Goal: Information Seeking & Learning: Learn about a topic

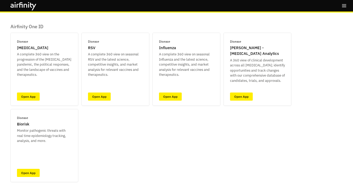
scroll to position [28, 0]
click at [33, 93] on link "Open App" at bounding box center [28, 96] width 23 height 8
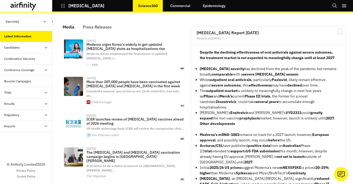
scroll to position [358, 156]
click at [186, 7] on link "Commercial" at bounding box center [180, 5] width 31 height 13
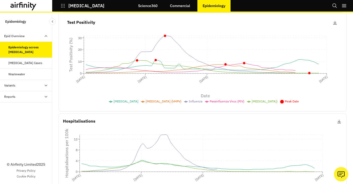
scroll to position [118, 0]
click at [41, 62] on div "Respiratory Disease Cases" at bounding box center [25, 62] width 34 height 5
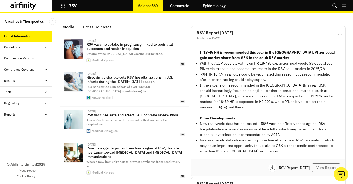
scroll to position [346, 156]
click at [222, 4] on link "Epidemiology" at bounding box center [213, 5] width 33 height 13
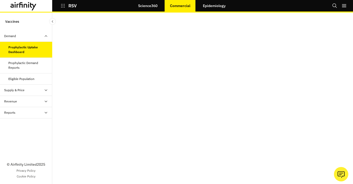
click at [19, 64] on div "Prophylactic Demand Reports" at bounding box center [28, 64] width 40 height 9
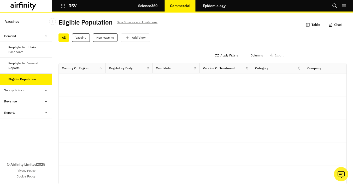
click at [19, 89] on div "Supply & Price" at bounding box center [14, 90] width 20 height 5
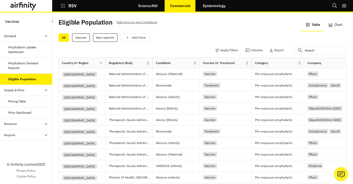
click at [216, 4] on link "Epidemiology" at bounding box center [213, 5] width 33 height 13
